Goal: Find specific page/section: Find specific page/section

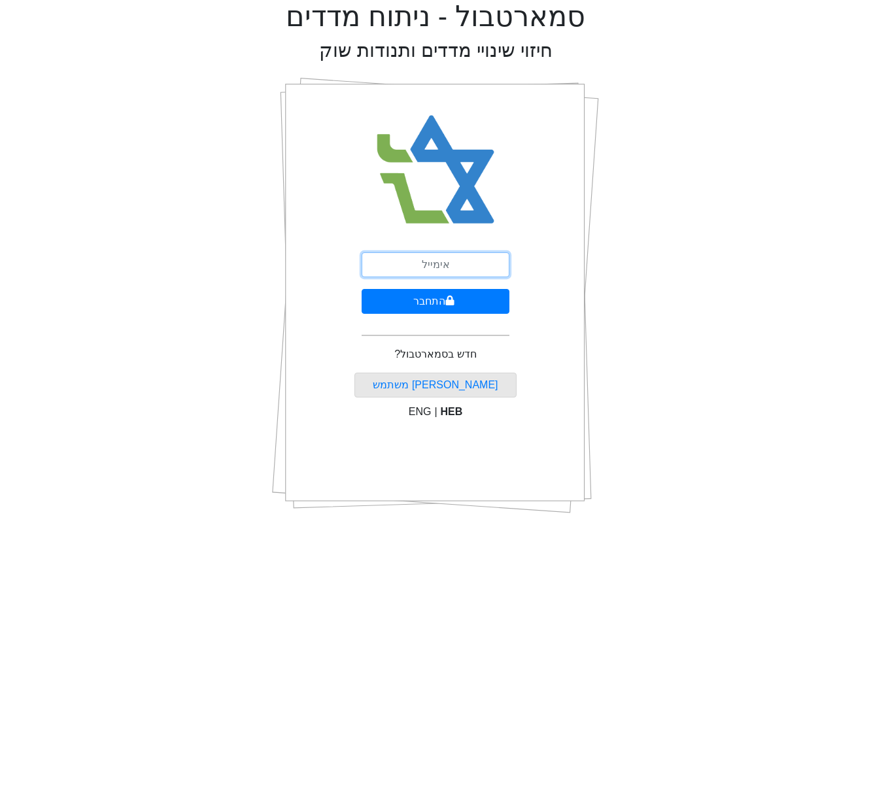
click at [415, 263] on input "email" at bounding box center [436, 264] width 148 height 25
type input "[EMAIL_ADDRESS][DOMAIN_NAME]"
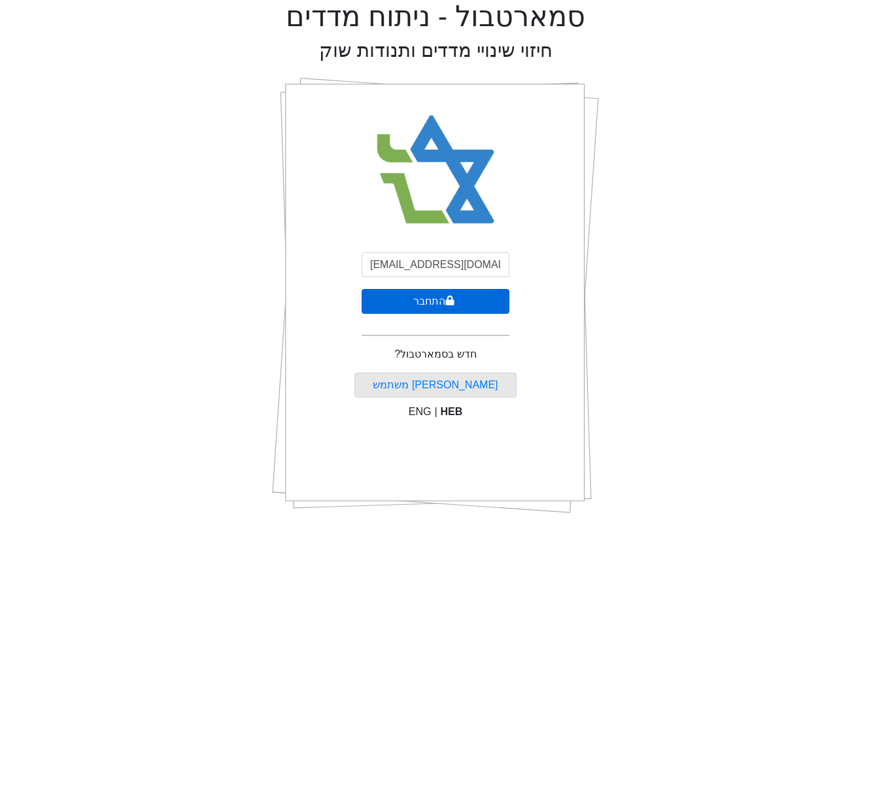
click at [443, 308] on button "התחבר" at bounding box center [436, 301] width 148 height 25
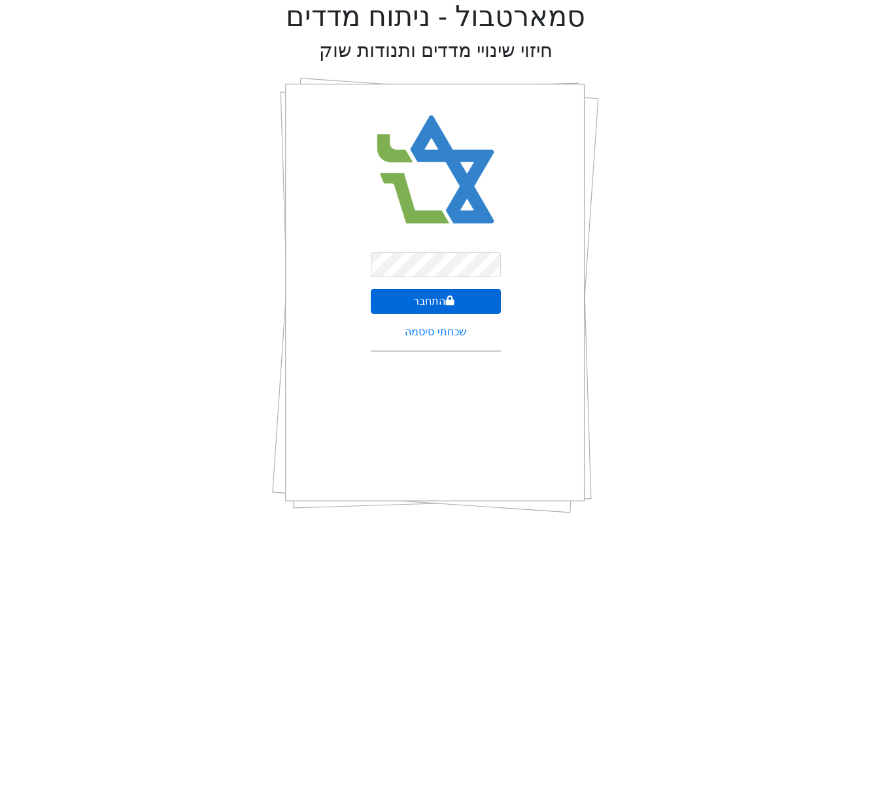
click at [455, 294] on button "התחבר" at bounding box center [436, 301] width 130 height 25
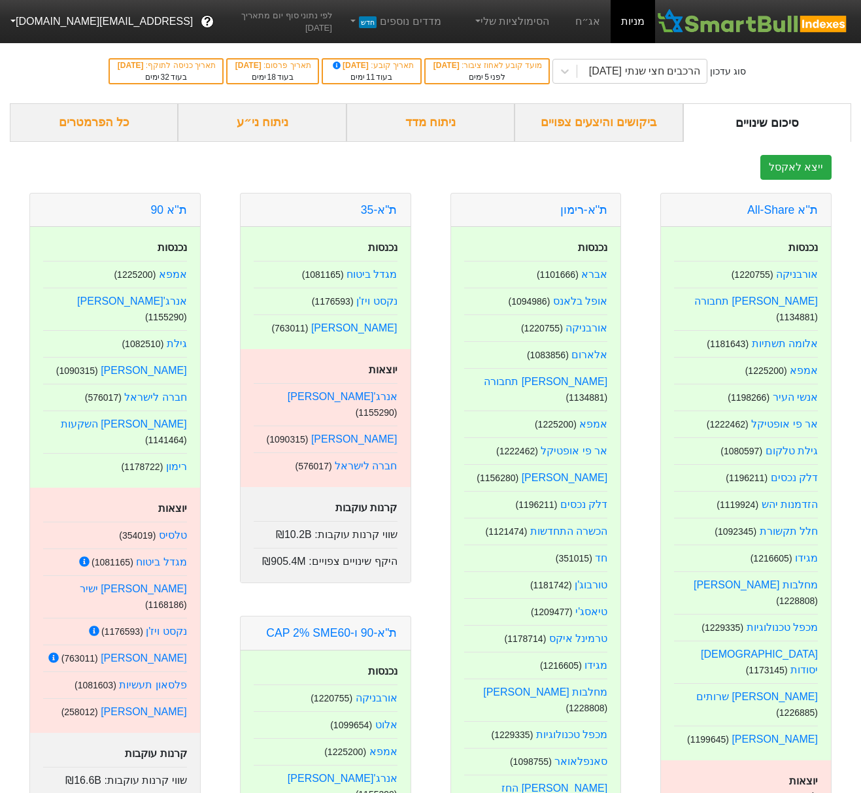
click at [57, 28] on button "[EMAIL_ADDRESS][DOMAIN_NAME]" at bounding box center [100, 22] width 201 height 24
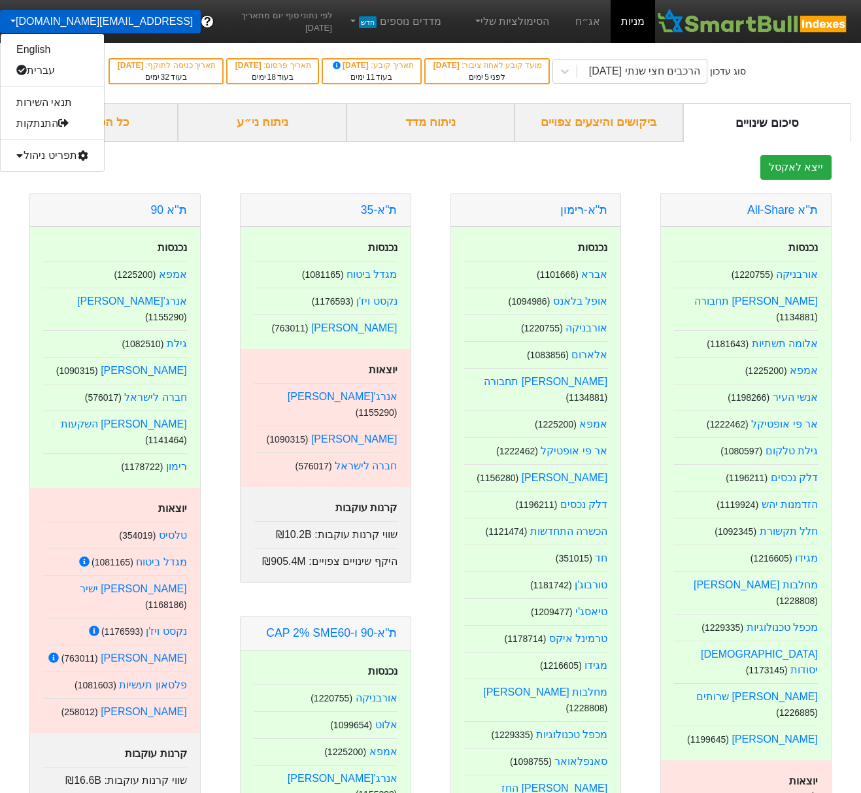
click at [66, 154] on div "תפריט ניהול" at bounding box center [52, 155] width 103 height 21
click at [60, 182] on link "טעינת נתונים" at bounding box center [52, 176] width 103 height 21
